Goal: Book appointment/travel/reservation

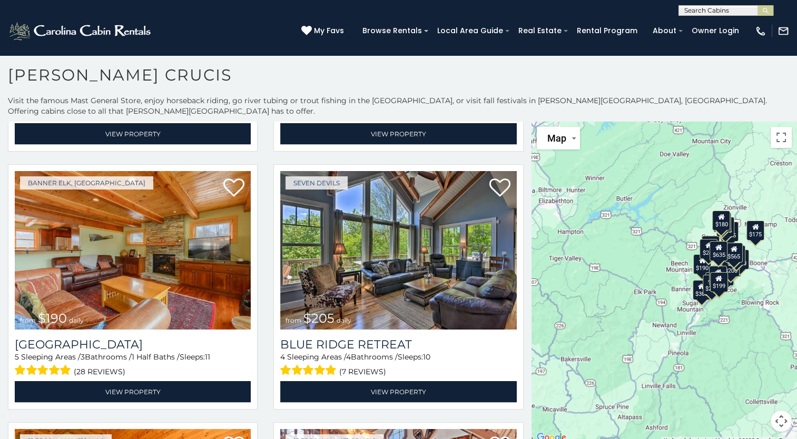
scroll to position [2079, 0]
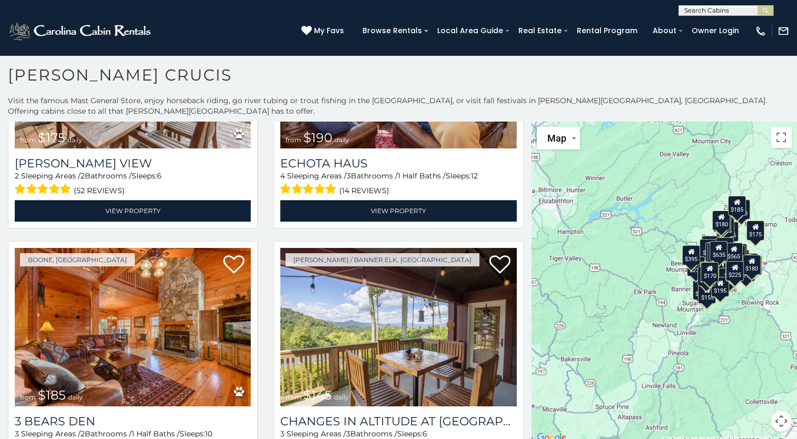
scroll to position [5082, 0]
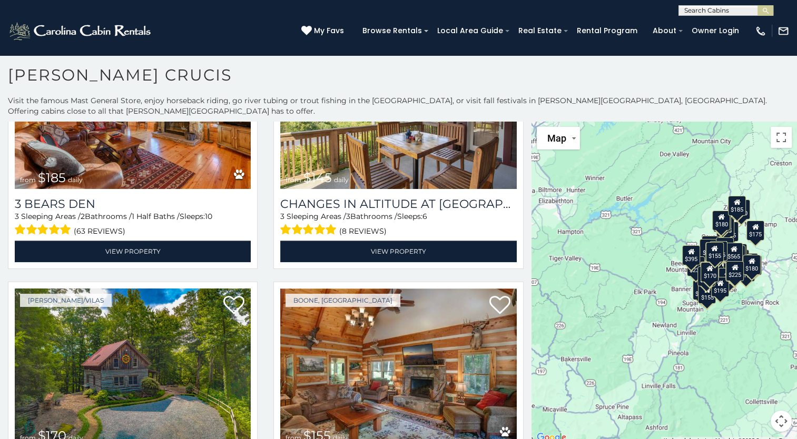
scroll to position [5328, 0]
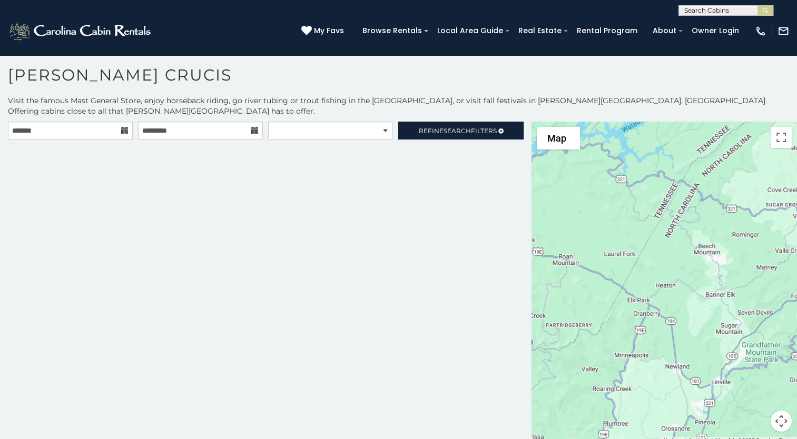
scroll to position [5, 0]
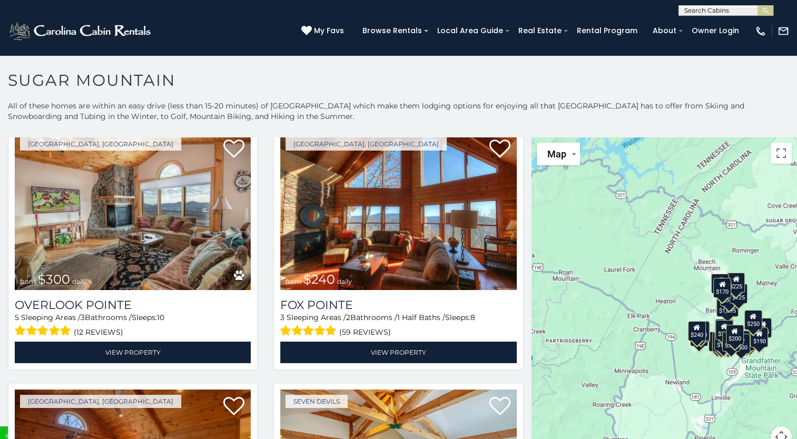
scroll to position [3106, 0]
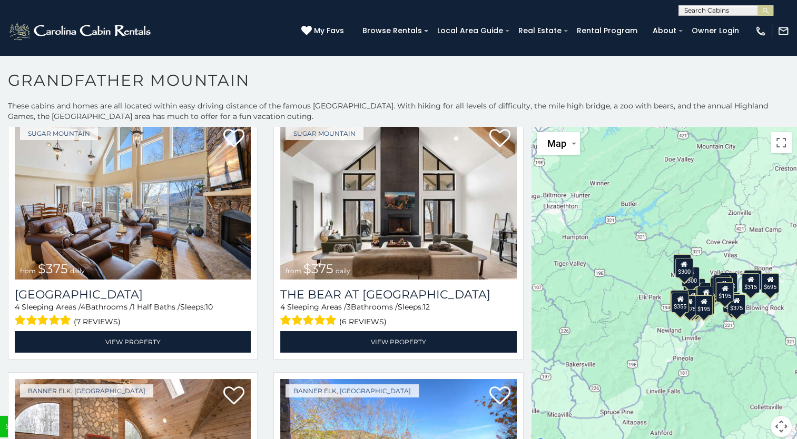
scroll to position [3523, 0]
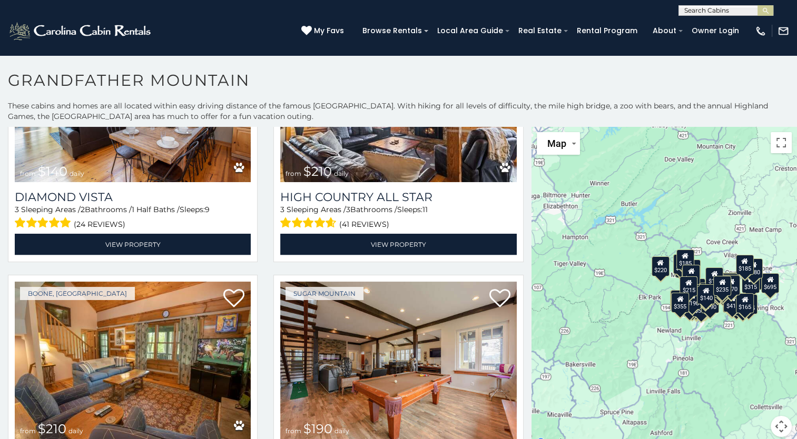
scroll to position [6346, 0]
